Goal: Find specific page/section: Find specific page/section

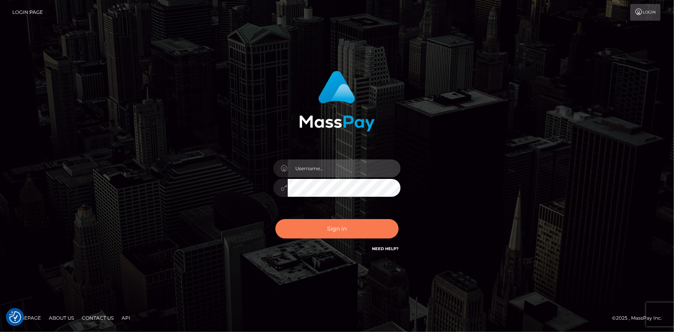
type input "Eduard Gavrilescu"
click at [330, 225] on button "Sign in" at bounding box center [336, 228] width 123 height 19
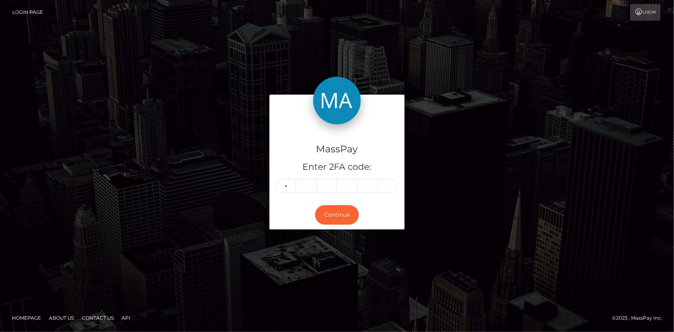
type input "1"
type input "7"
type input "6"
type input "8"
type input "7"
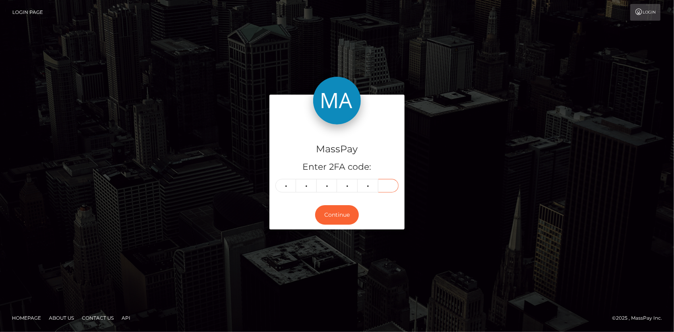
type input "5"
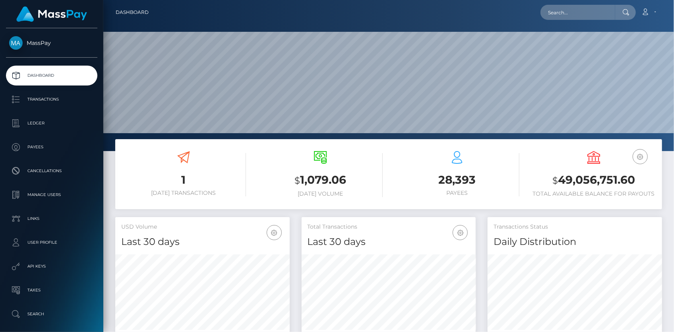
scroll to position [141, 174]
click at [565, 15] on input "text" at bounding box center [577, 12] width 75 height 15
paste input "9c1b5418-4ea6-43a5-9540-510c06691151"
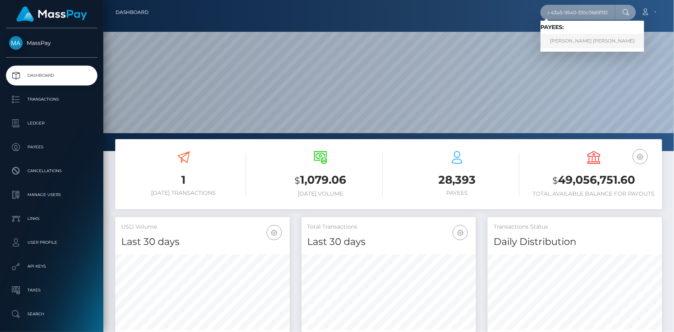
type input "9c1b5418-4ea6-43a5-9540-510c06691151"
click at [572, 39] on link "[PERSON_NAME] [PERSON_NAME]" at bounding box center [592, 41] width 104 height 15
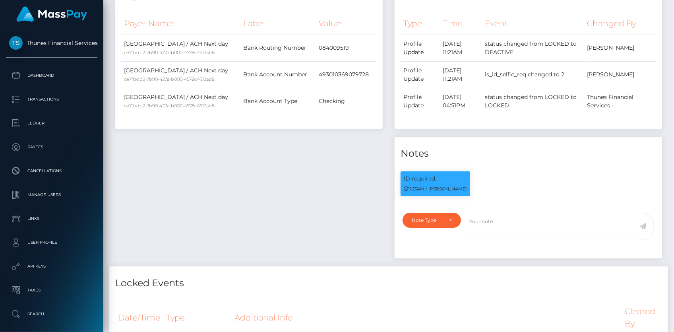
scroll to position [27, 0]
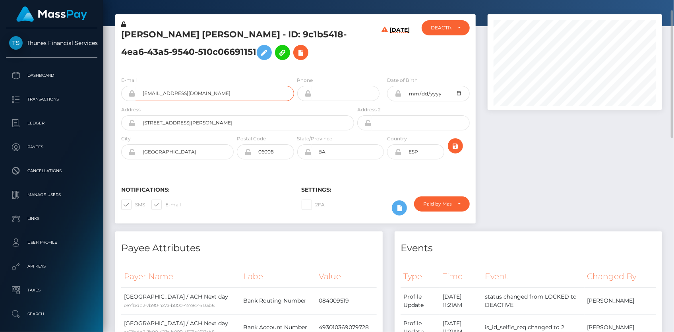
click at [162, 91] on input "blacknestsl@gmail.com" at bounding box center [214, 93] width 158 height 15
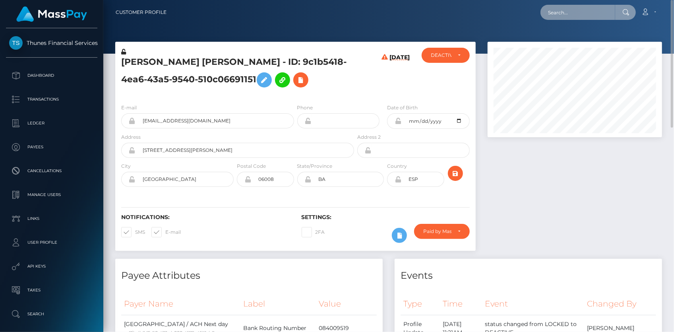
click at [566, 12] on input "text" at bounding box center [577, 12] width 75 height 15
paste input "35076512"
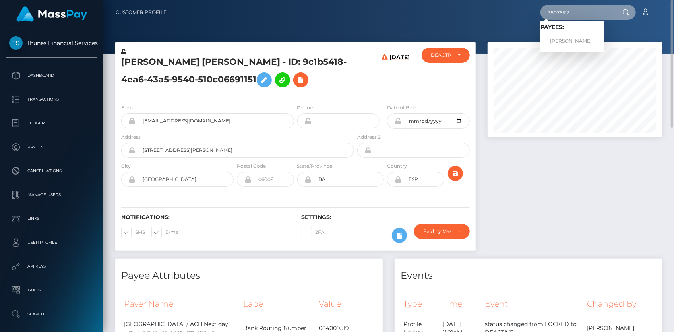
type input "35076512"
click at [566, 39] on link "Seunghwa Han" at bounding box center [572, 41] width 64 height 15
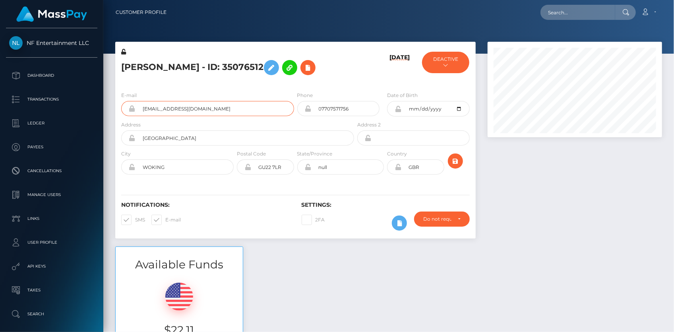
scroll to position [95, 174]
click at [558, 14] on input "text" at bounding box center [577, 12] width 75 height 15
paste input "352bb9a9-97d9-11f0-bd85-0694aced620b"
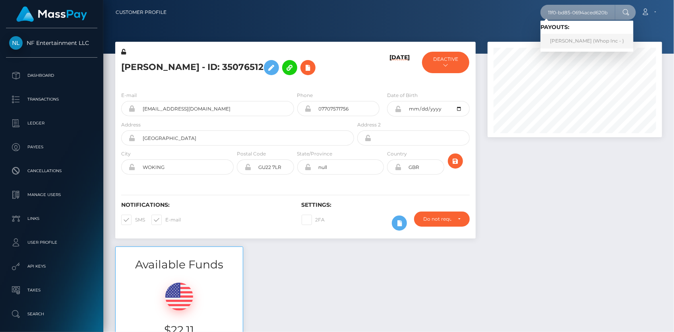
type input "352bb9a9-97d9-11f0-bd85-0694aced620b"
click at [568, 40] on link "SEANJOSEPH RAYMOND FILLARDI (Whop Inc - )" at bounding box center [586, 41] width 93 height 15
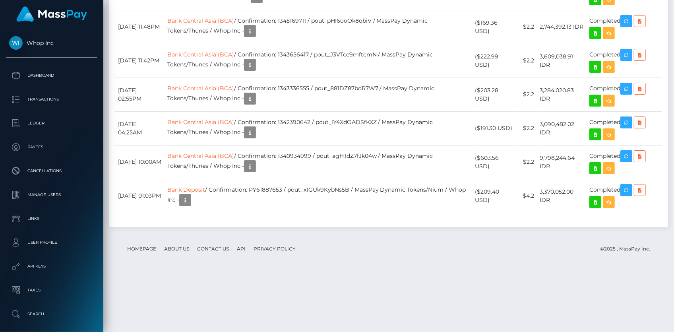
scroll to position [2275, 0]
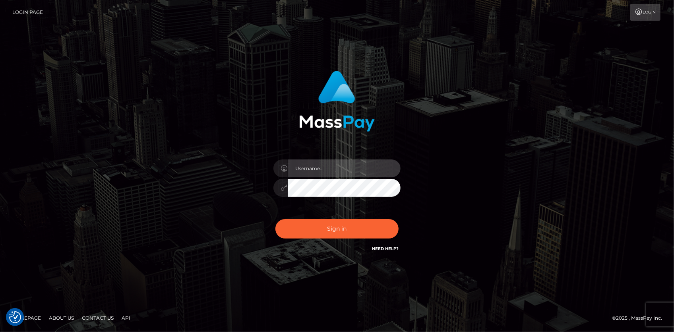
type input "[PERSON_NAME]"
click at [310, 214] on div "Sign in Need Help?" at bounding box center [336, 231] width 139 height 35
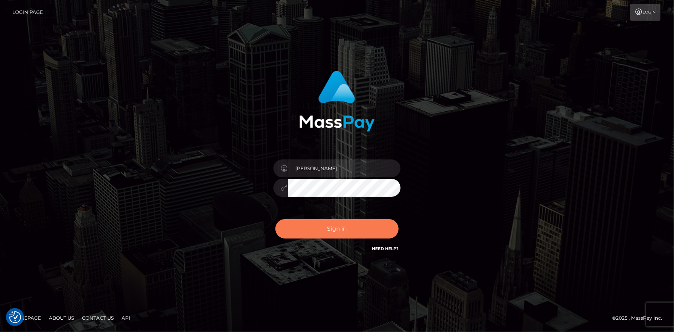
click at [311, 222] on button "Sign in" at bounding box center [336, 228] width 123 height 19
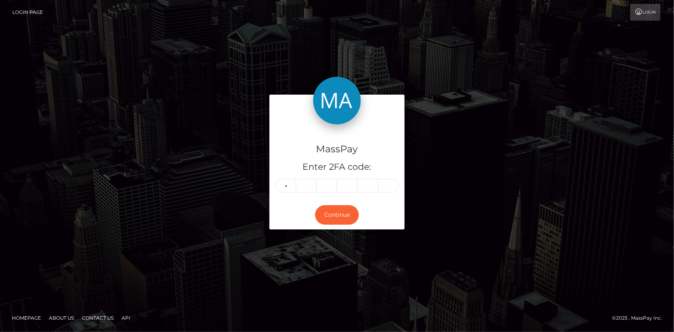
type input "2"
type input "8"
type input "0"
type input "4"
type input "8"
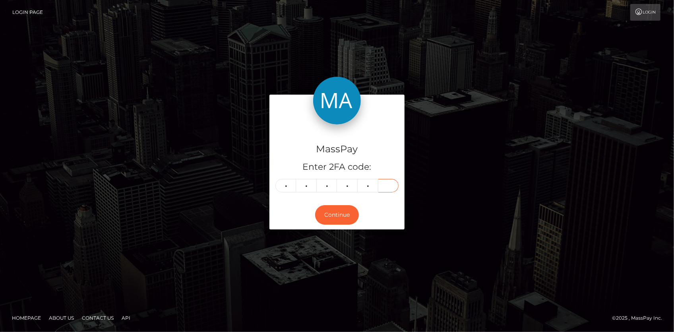
type input "3"
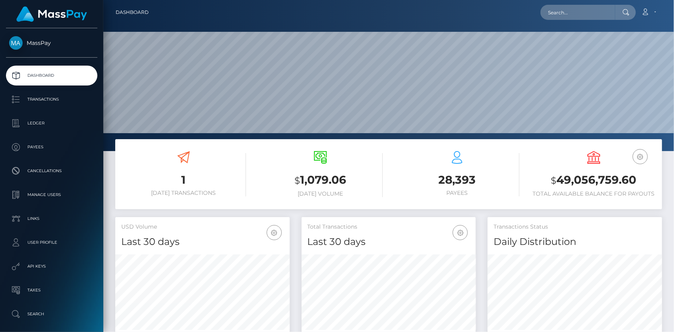
scroll to position [141, 174]
click at [553, 15] on input "text" at bounding box center [577, 12] width 75 height 15
paste input "tXQBdziviYQTnYig0KO1hG5a"
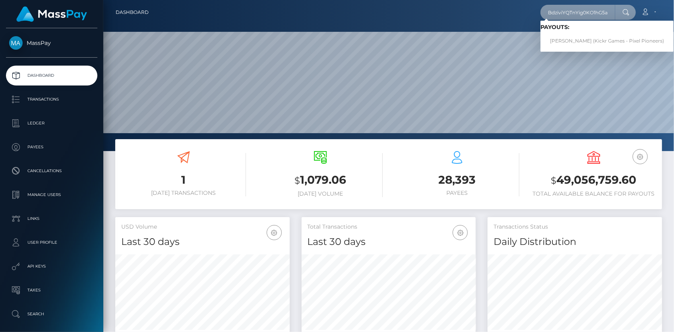
type input "tXQBdziviYQTnYig0KO1hG5a"
click at [568, 37] on link "[PERSON_NAME] (Kickr Games - Pixel Pioneers)" at bounding box center [606, 41] width 133 height 15
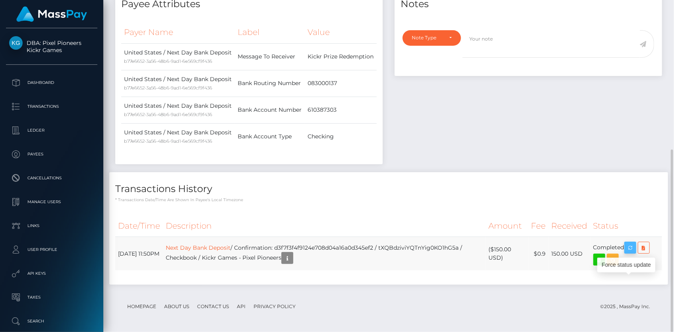
scroll to position [95, 174]
click at [631, 250] on icon "button" at bounding box center [630, 248] width 10 height 10
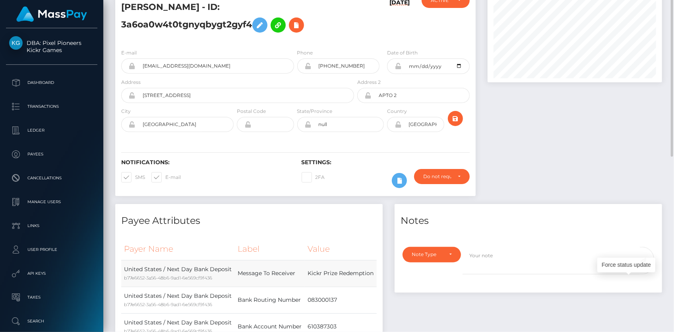
scroll to position [0, 0]
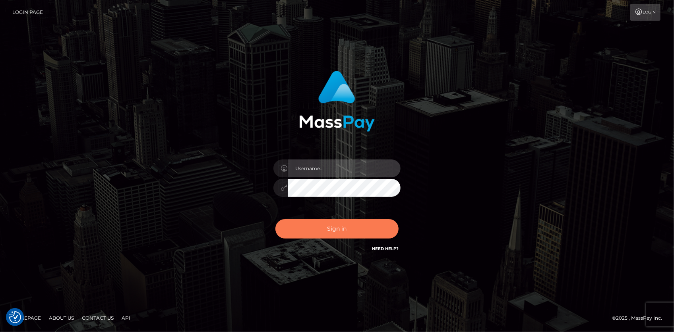
type input "Eduard Gavrilescu"
click at [353, 232] on button "Sign in" at bounding box center [336, 228] width 123 height 19
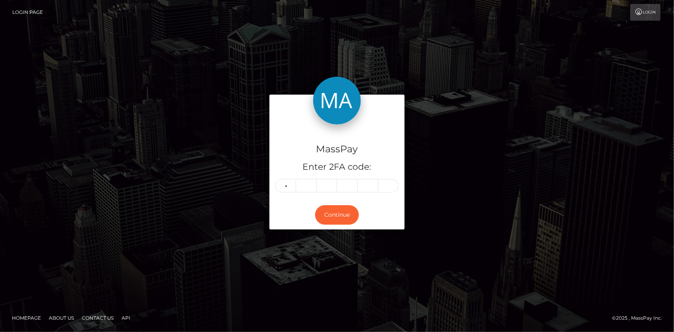
type input "0"
type input "6"
type input "7"
type input "8"
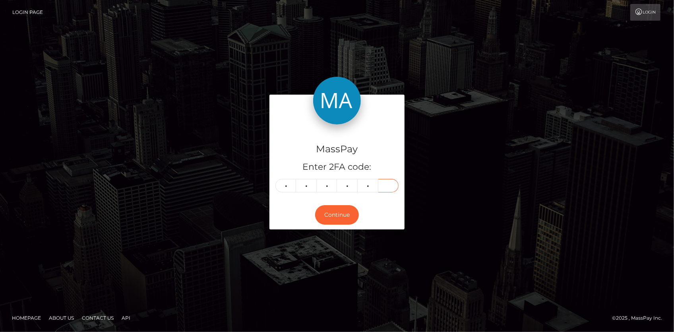
type input "8"
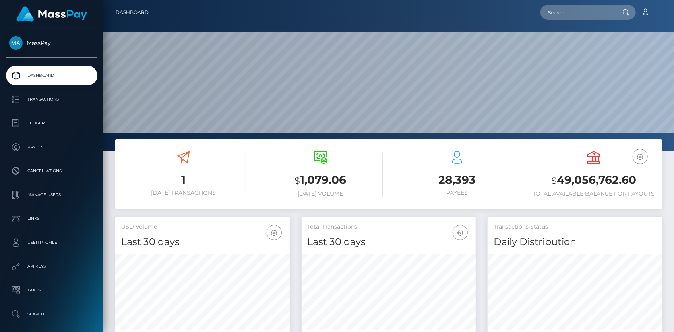
scroll to position [141, 174]
drag, startPoint x: 0, startPoint y: 0, endPoint x: 565, endPoint y: 14, distance: 564.9
click at [565, 14] on input "text" at bounding box center [577, 12] width 75 height 15
paste input "RQIdnDN78cSpMzMIax8e4c"
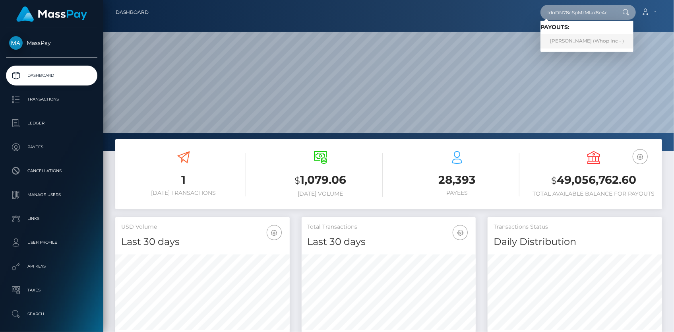
type input "RQIdnDN78cSpMzMIax8e4c"
click at [570, 40] on link "JUNHOE KIM (Whop Inc - )" at bounding box center [586, 41] width 93 height 15
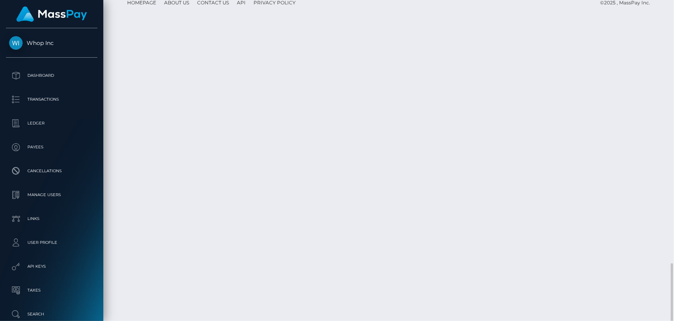
scroll to position [95, 174]
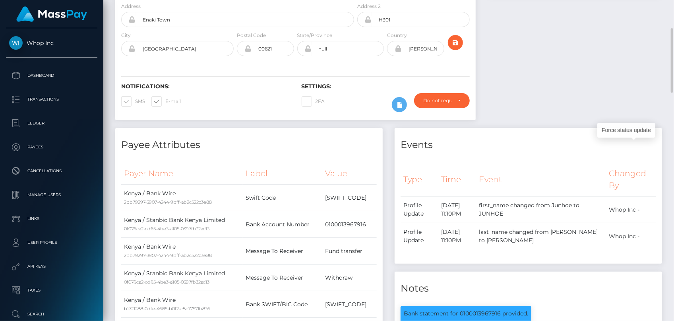
scroll to position [0, 0]
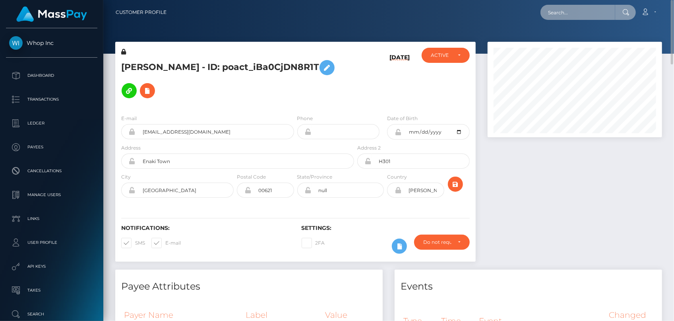
click at [566, 15] on input "text" at bounding box center [577, 12] width 75 height 15
paste input "poact_xMJSjpjw7Wc3"
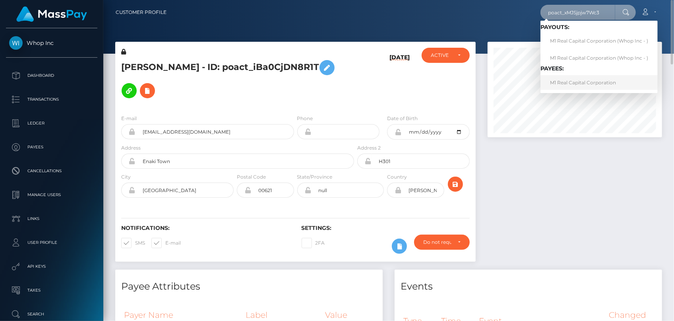
type input "poact_xMJSjpjw7Wc3"
click at [568, 79] on link "M1 Real Capital Corporation" at bounding box center [598, 82] width 117 height 15
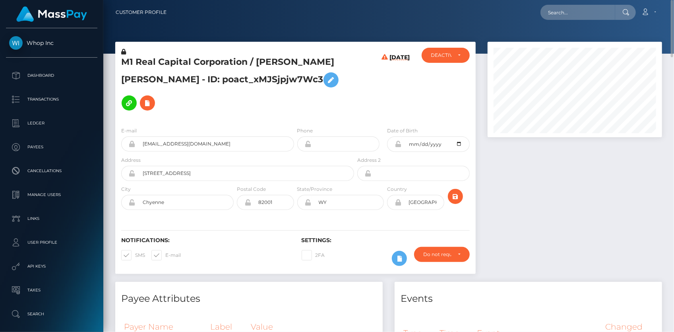
click at [202, 60] on h5 "M1 Real Capital Corporation / Marcin Michal DROZDZ - ID: poact_xMJSjpjw7Wc3" at bounding box center [235, 85] width 228 height 58
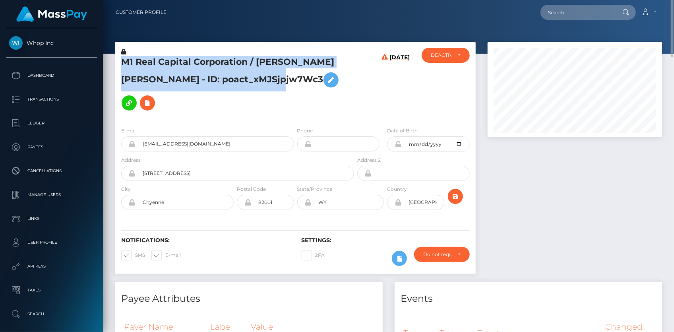
click at [202, 60] on h5 "M1 Real Capital Corporation / Marcin Michal DROZDZ - ID: poact_xMJSjpjw7Wc3" at bounding box center [235, 85] width 228 height 58
copy h5 "M1 Real Capital Corporation / Marcin Michal DROZDZ - ID: poact_xMJSjpjw7Wc3"
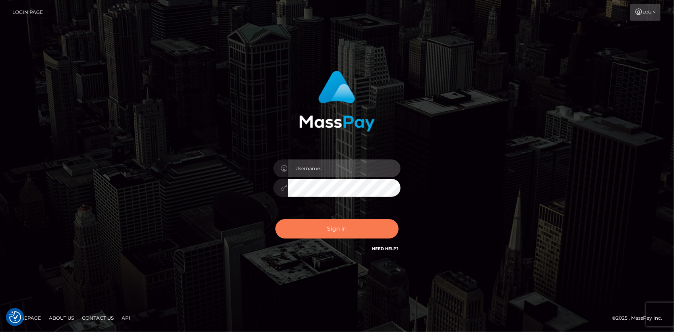
type input "[PERSON_NAME]"
click at [326, 224] on button "Sign in" at bounding box center [336, 228] width 123 height 19
type input "[PERSON_NAME]"
click at [326, 224] on button "Sign in" at bounding box center [336, 228] width 123 height 19
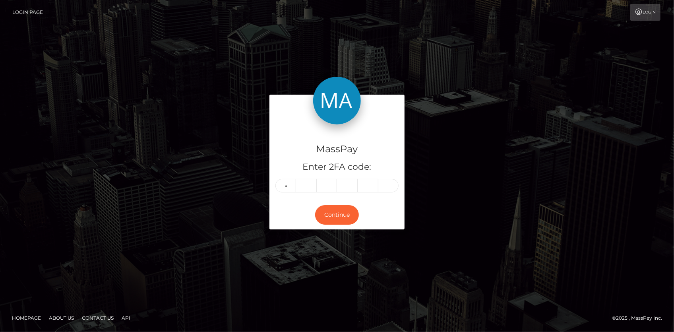
type input "4"
type input "7"
type input "6"
type input "1"
type input "7"
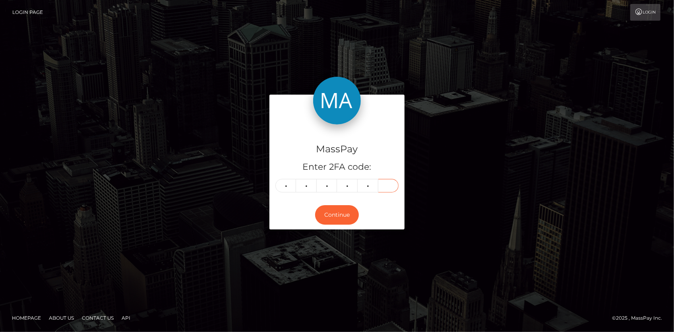
type input "9"
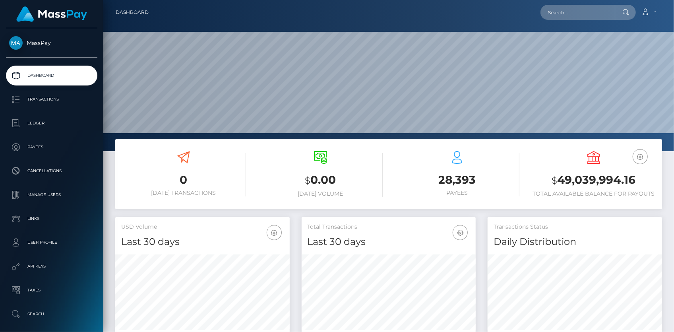
scroll to position [141, 174]
click at [544, 12] on input "text" at bounding box center [577, 12] width 75 height 15
paste input "68d4de0158f12de71c58a63d"
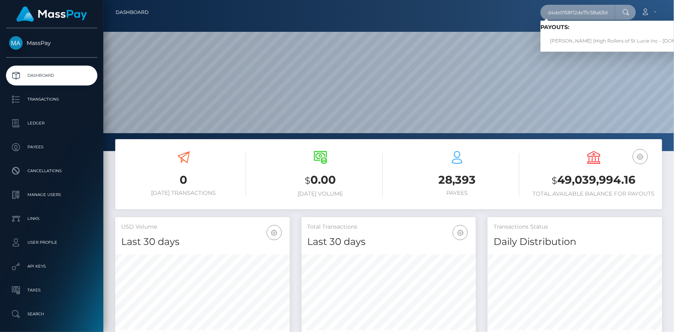
type input "68d4de0158f12de71c58a63d"
click at [573, 41] on link "[PERSON_NAME] (High Rollers of St Lucie Inc - [DOMAIN_NAME])" at bounding box center [627, 41] width 175 height 15
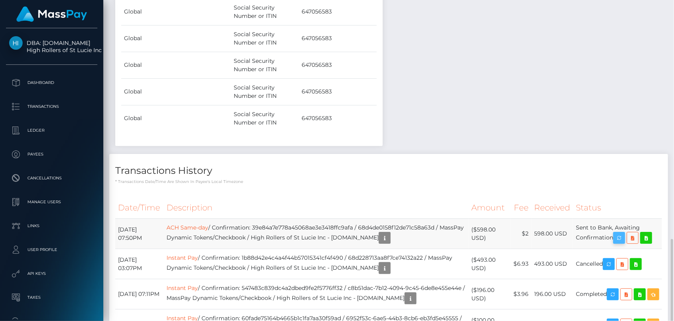
scroll to position [95, 174]
click at [617, 233] on icon "button" at bounding box center [619, 238] width 10 height 10
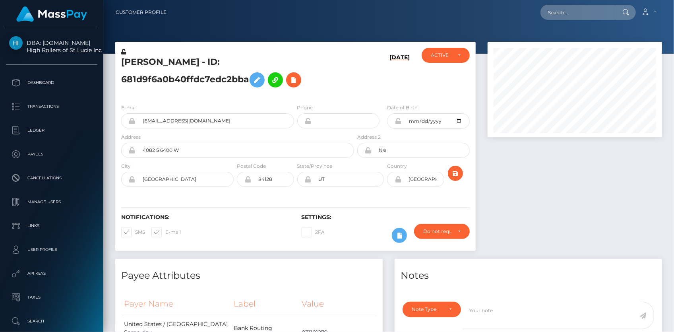
scroll to position [95, 174]
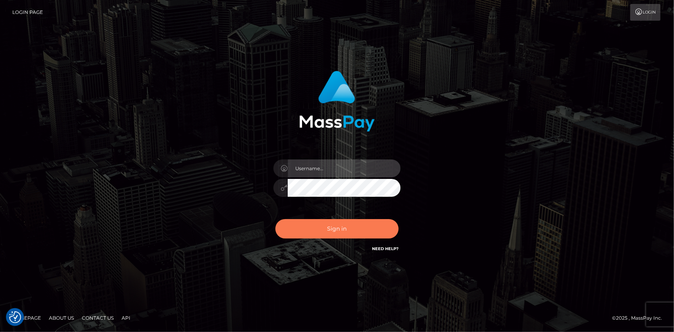
type input "[PERSON_NAME]"
click at [324, 228] on button "Sign in" at bounding box center [336, 228] width 123 height 19
type input "[PERSON_NAME]"
click at [322, 226] on button "Sign in" at bounding box center [336, 228] width 123 height 19
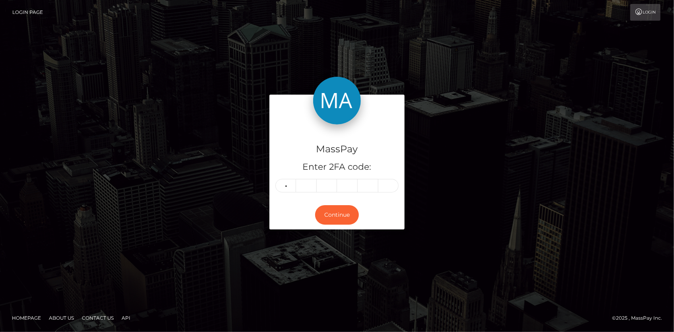
type input "2"
type input "7"
type input "2"
type input "8"
type input "9"
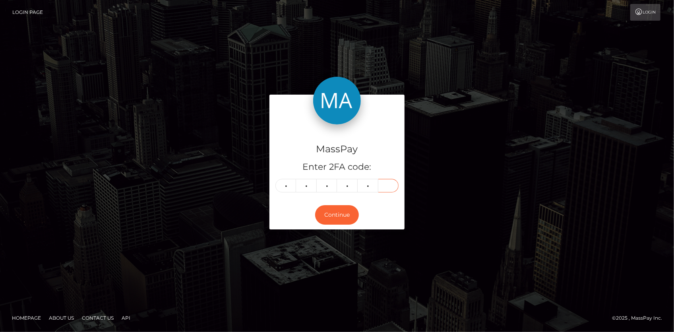
type input "1"
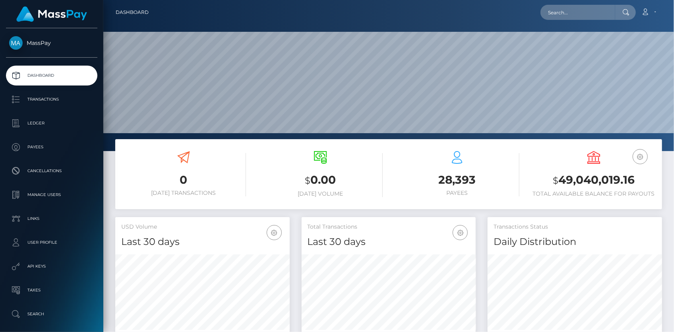
scroll to position [141, 174]
click at [573, 9] on input "text" at bounding box center [577, 12] width 75 height 15
paste input "poact_VcORDdR799Jv"
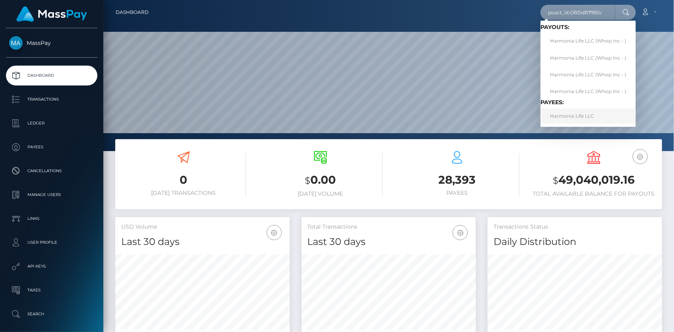
type input "poact_VcORDdR799Jv"
click at [558, 115] on link "Harmonia Life LLC" at bounding box center [587, 115] width 95 height 15
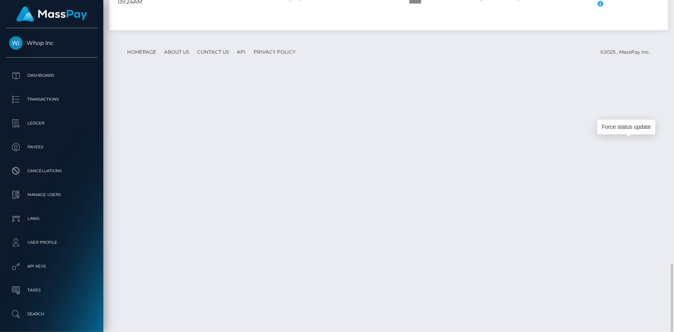
scroll to position [95, 174]
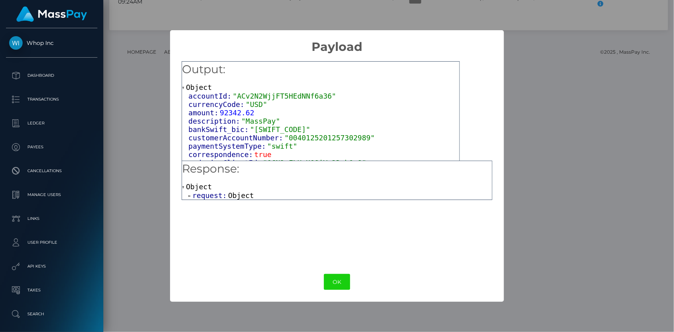
click at [139, 162] on div "× Payload Output: Object accountId: "ACv2N2WjjFT5HEdNNf6a36" currencyCode: "USD…" at bounding box center [337, 166] width 674 height 332
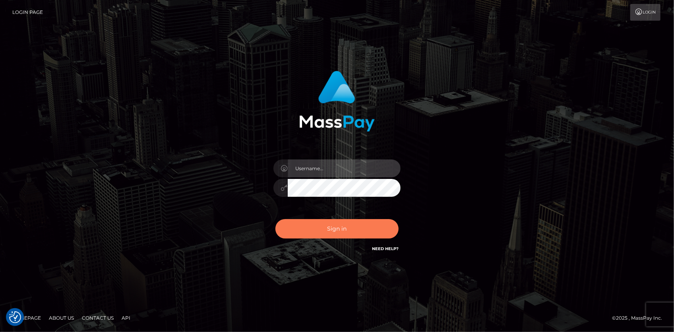
type input "Eduard Gavrilescu"
click at [314, 224] on button "Sign in" at bounding box center [336, 228] width 123 height 19
type input "[PERSON_NAME]"
click at [325, 224] on button "Sign in" at bounding box center [336, 228] width 123 height 19
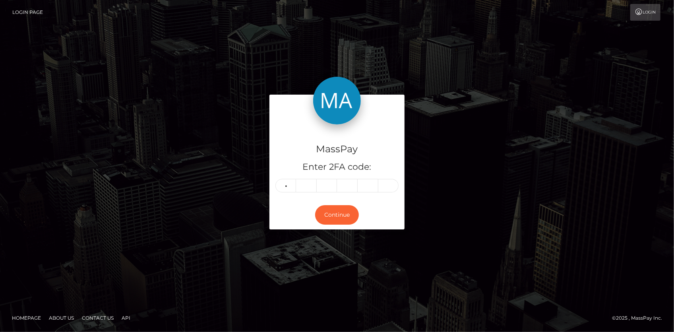
type input "2"
type input "5"
type input "7"
type input "5"
type input "9"
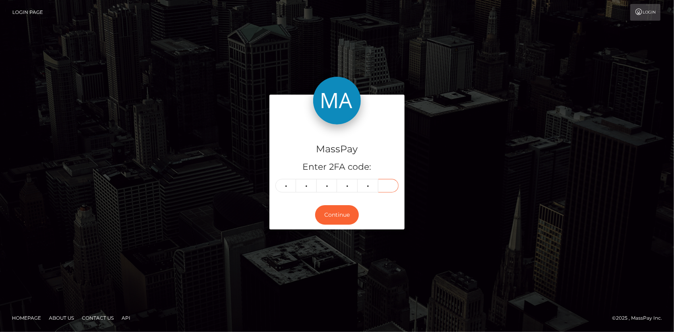
type input "2"
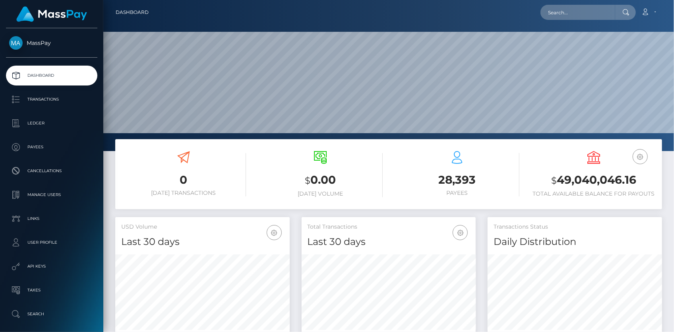
scroll to position [141, 174]
click at [564, 10] on input "text" at bounding box center [577, 12] width 75 height 15
paste input "aa10ee65-80a7-4132-9854-b34f010feecf"
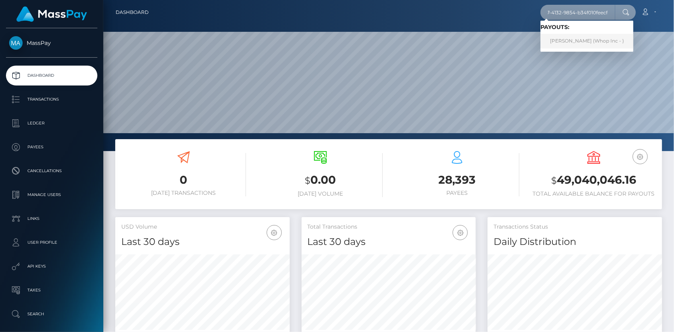
type input "aa10ee65-80a7-4132-9854-b34f010feecf"
click at [563, 41] on link "[PERSON_NAME] (Whop Inc - )" at bounding box center [586, 41] width 93 height 15
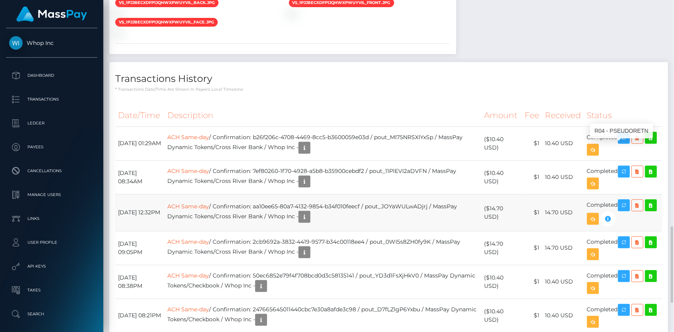
scroll to position [95, 174]
